Goal: Find specific page/section: Find specific page/section

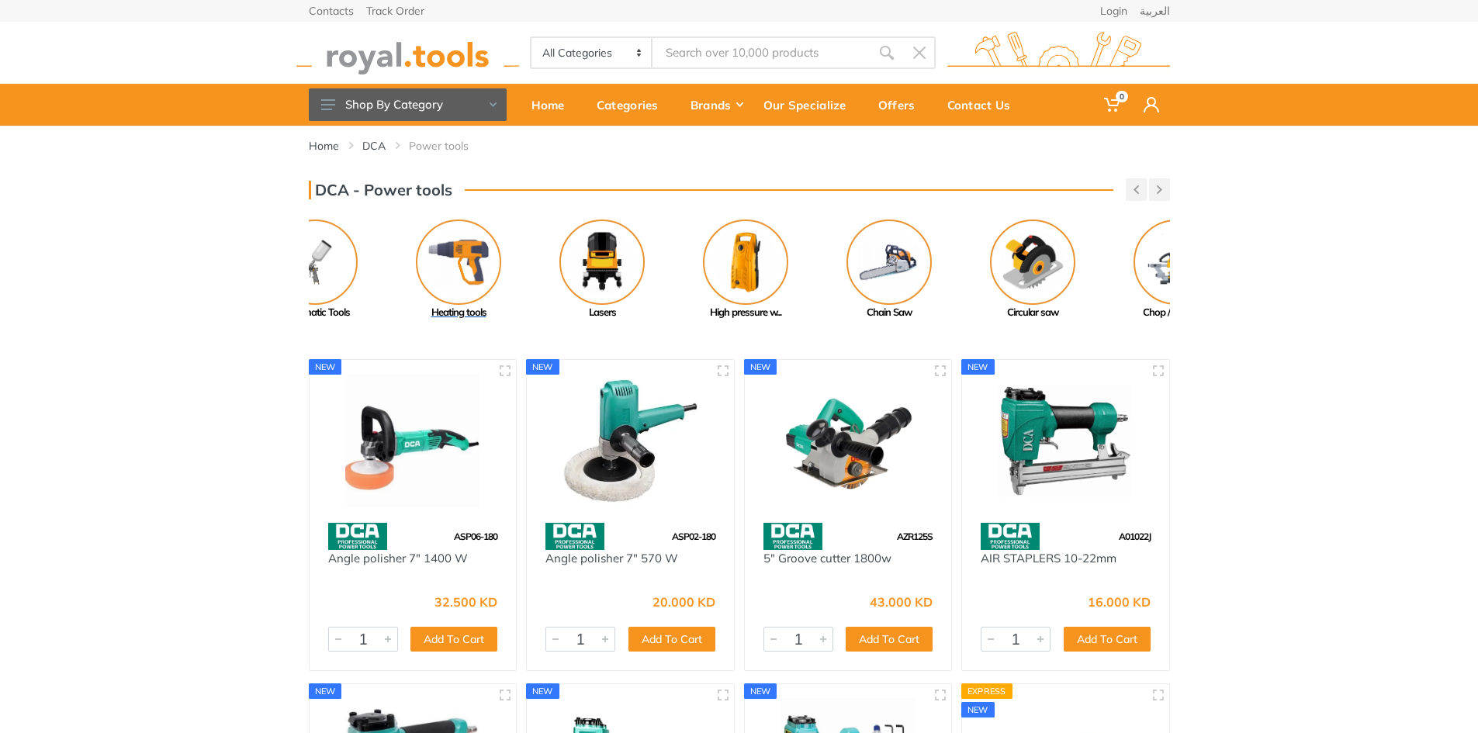
drag, startPoint x: 1078, startPoint y: 263, endPoint x: 449, endPoint y: 259, distance: 628.6
click at [449, 259] on img at bounding box center [458, 262] width 85 height 85
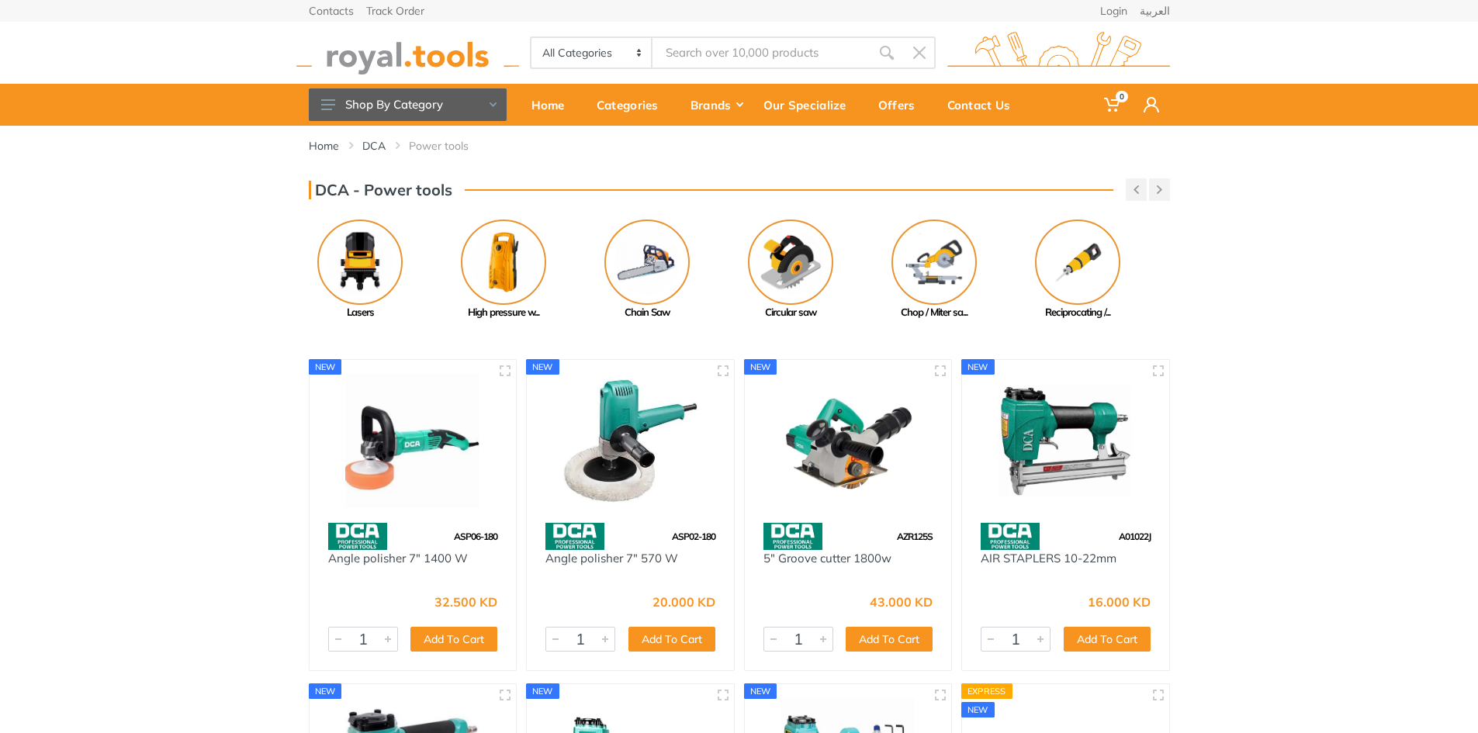
drag, startPoint x: 986, startPoint y: 259, endPoint x: 722, endPoint y: 255, distance: 264.7
click at [863, 255] on link "Chop / Miter sa..." at bounding box center [935, 270] width 144 height 101
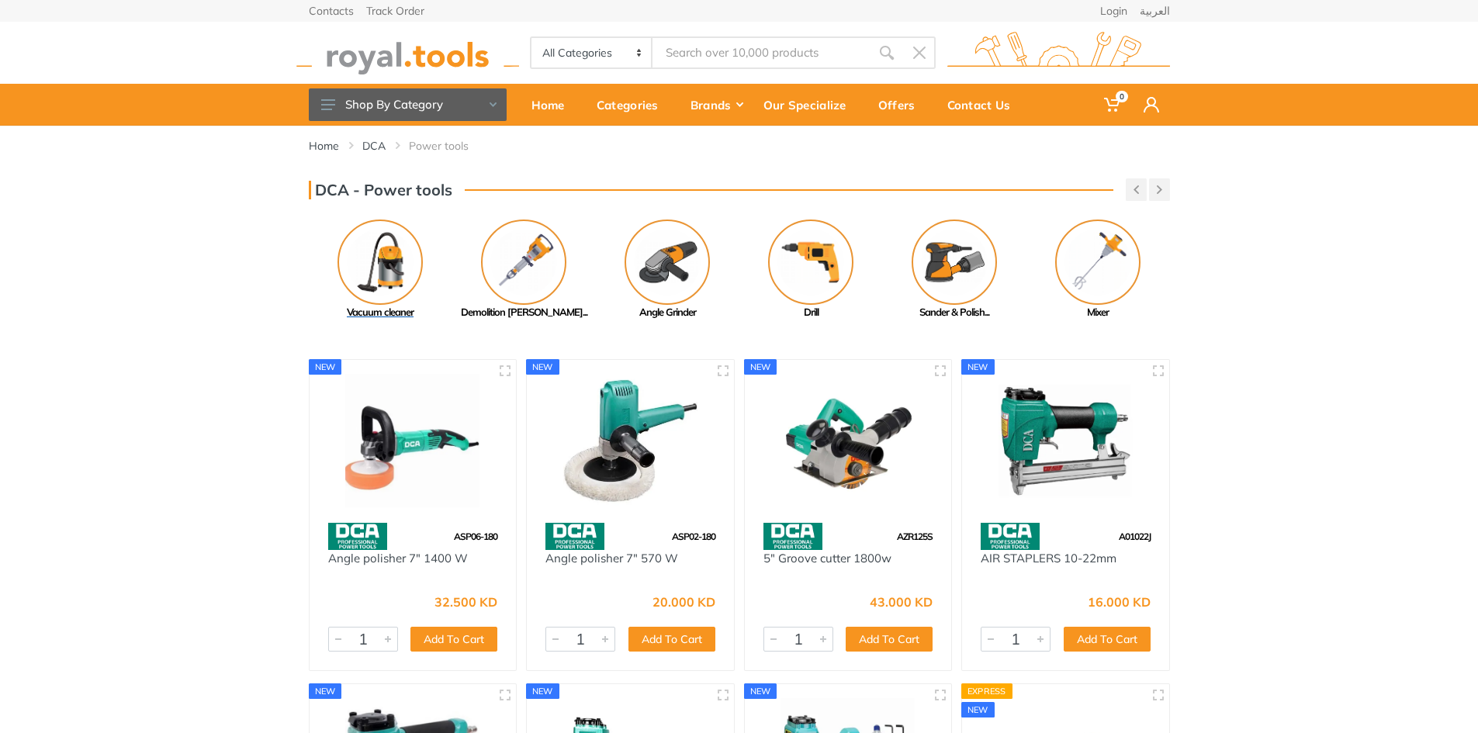
click at [391, 258] on img at bounding box center [380, 262] width 85 height 85
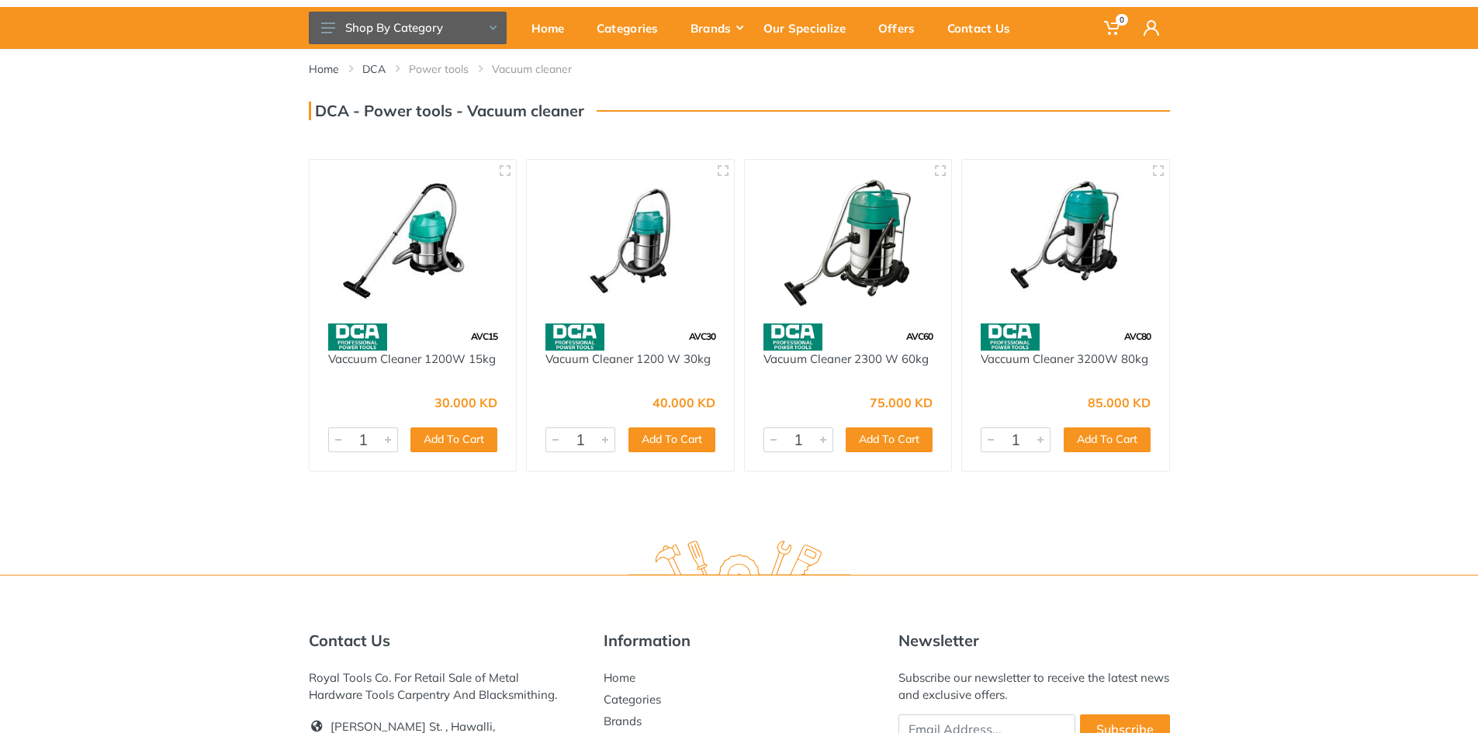
scroll to position [78, 0]
